Goal: Task Accomplishment & Management: Manage account settings

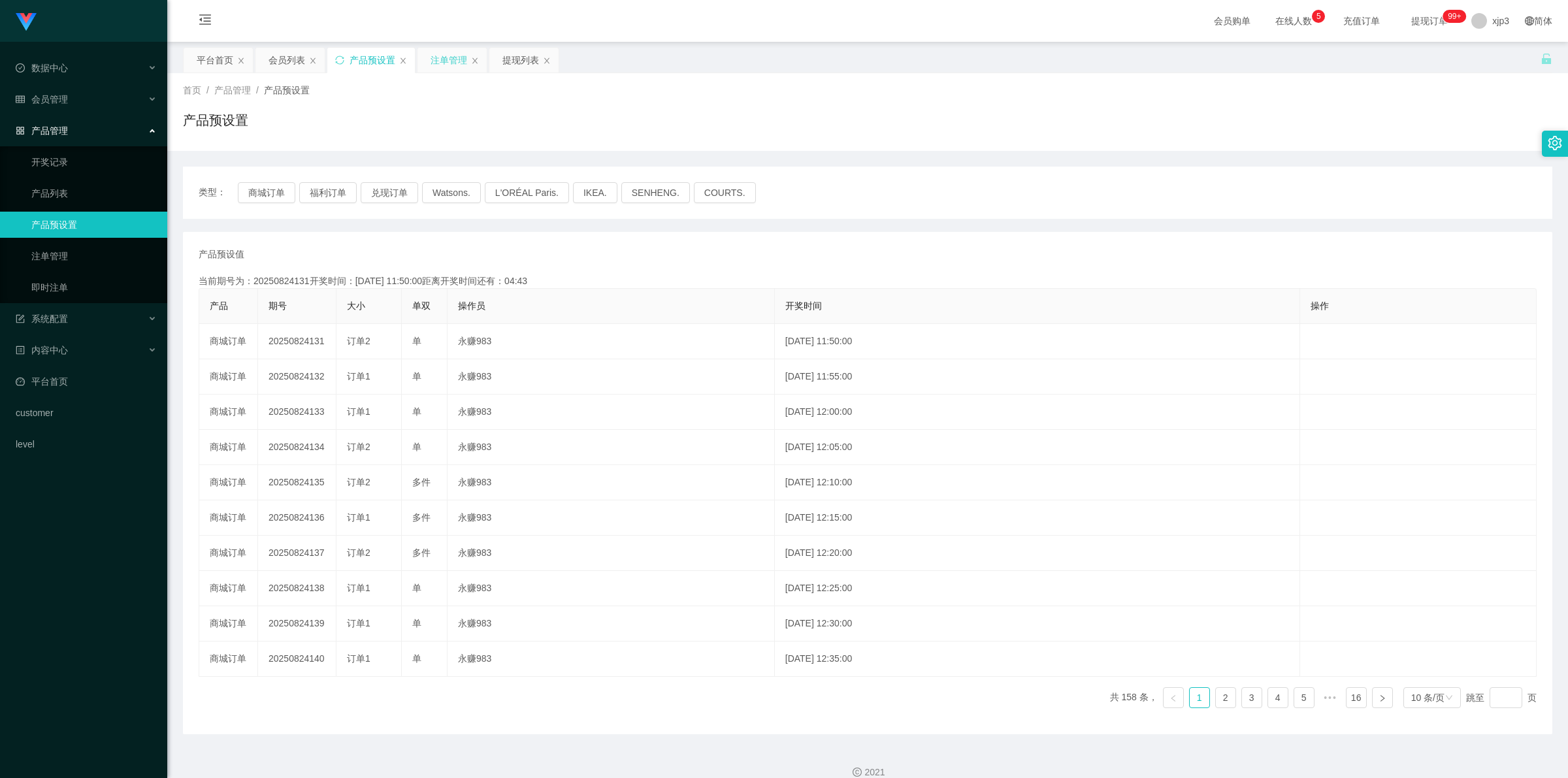
click at [446, 56] on div "注单管理" at bounding box center [449, 59] width 37 height 25
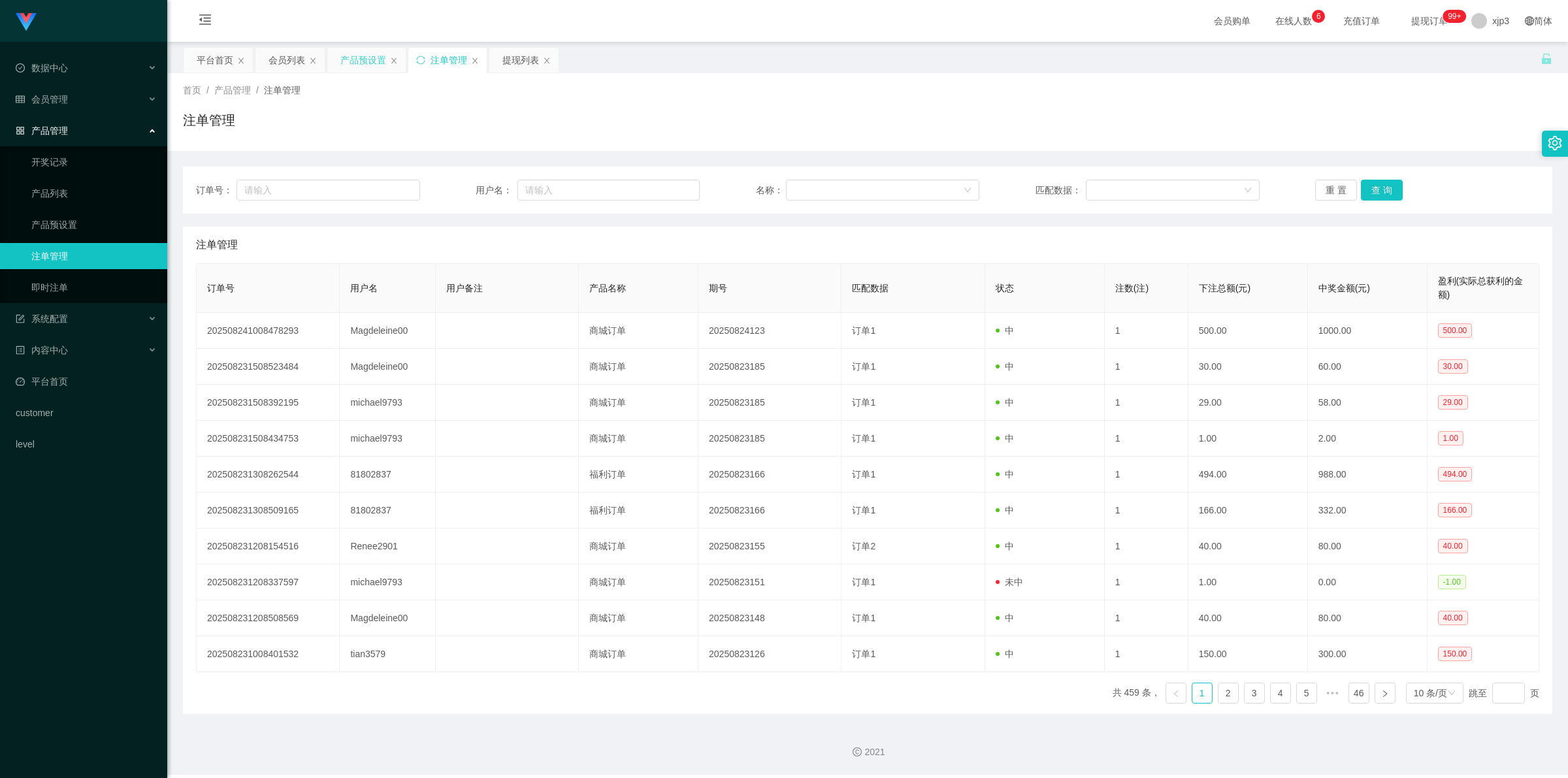
click at [348, 62] on div "产品预设置" at bounding box center [363, 59] width 46 height 25
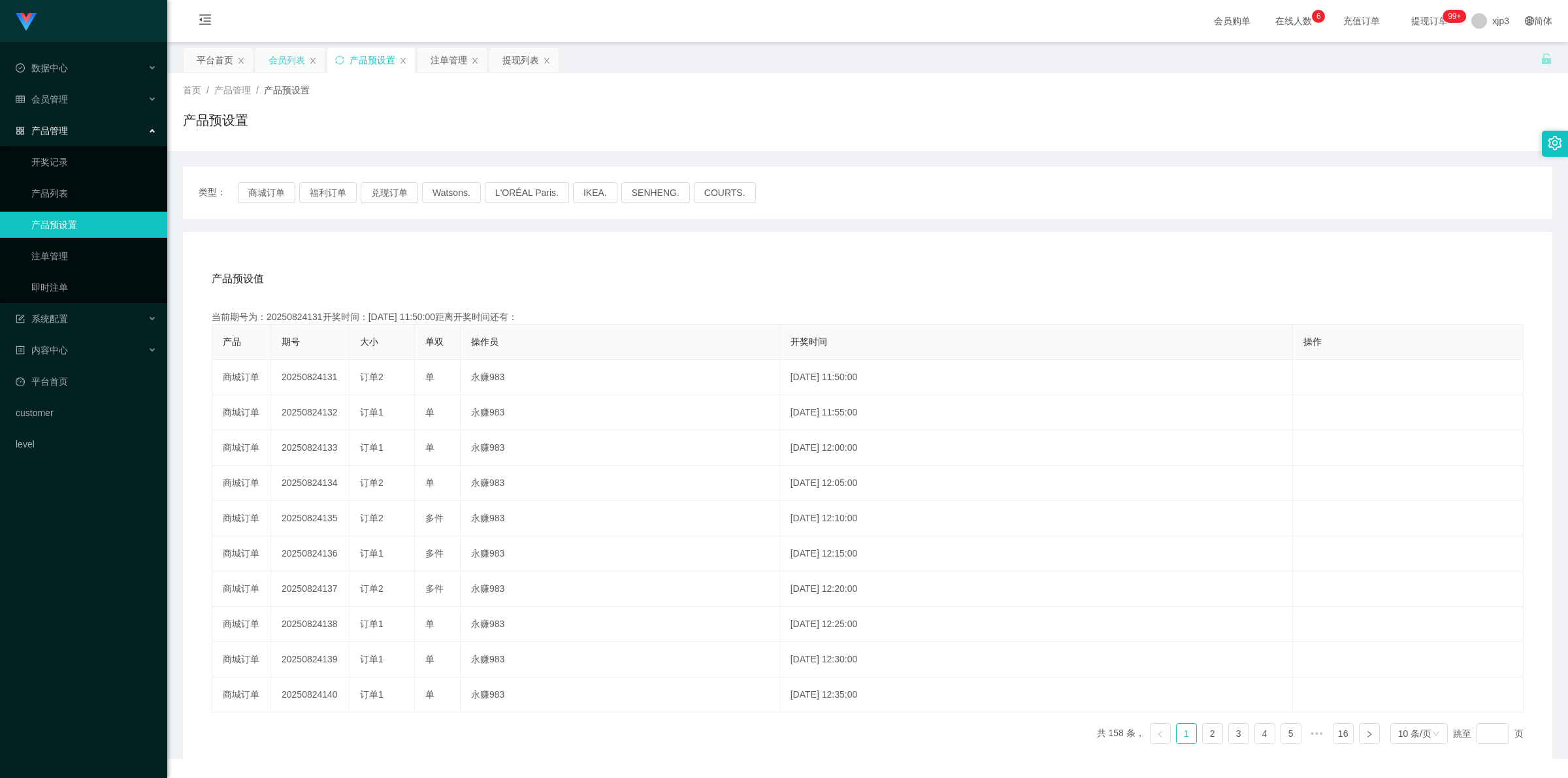
click at [285, 60] on div "会员列表" at bounding box center [287, 59] width 37 height 25
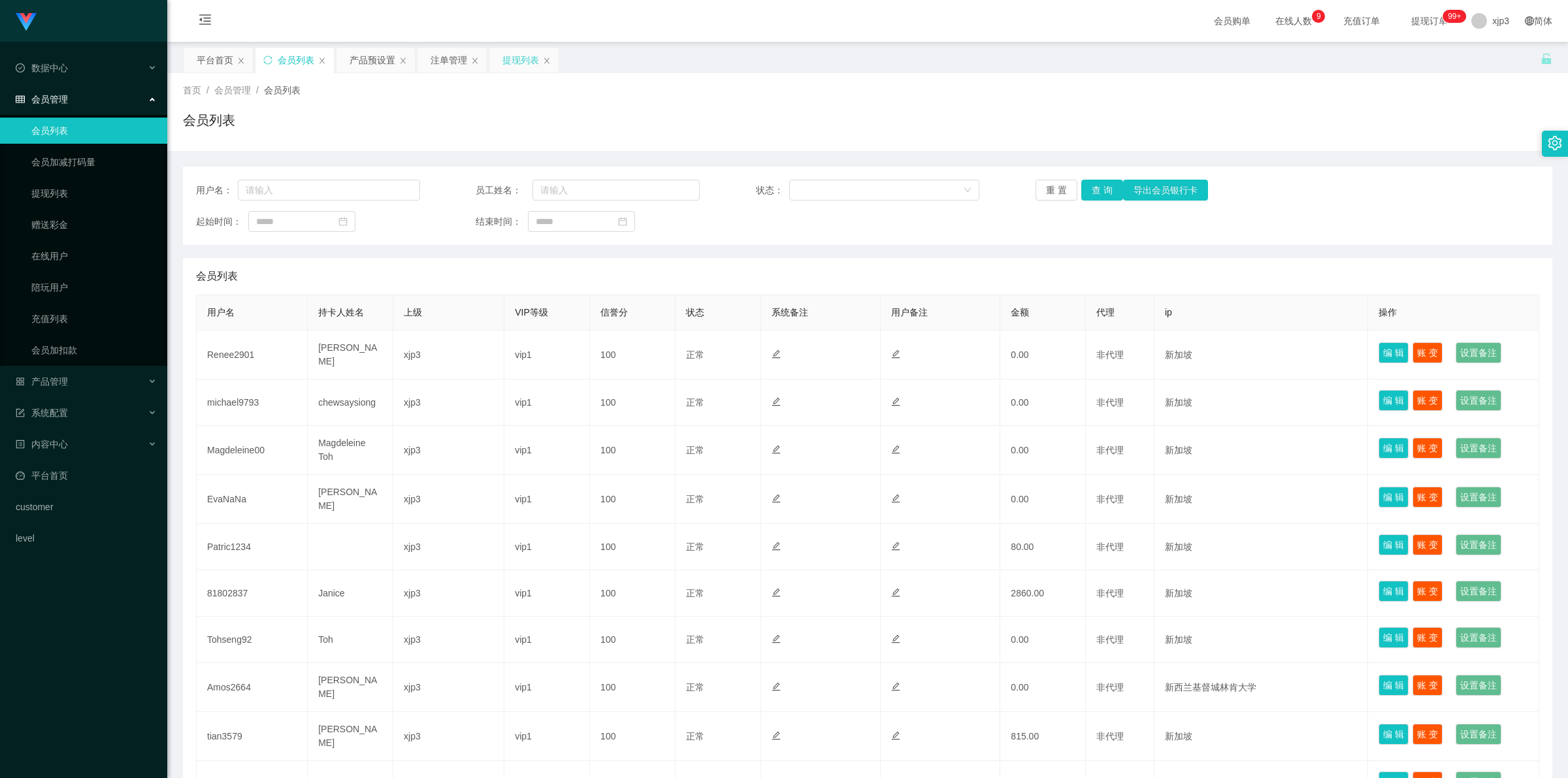
click at [507, 64] on div "提现列表" at bounding box center [520, 59] width 37 height 25
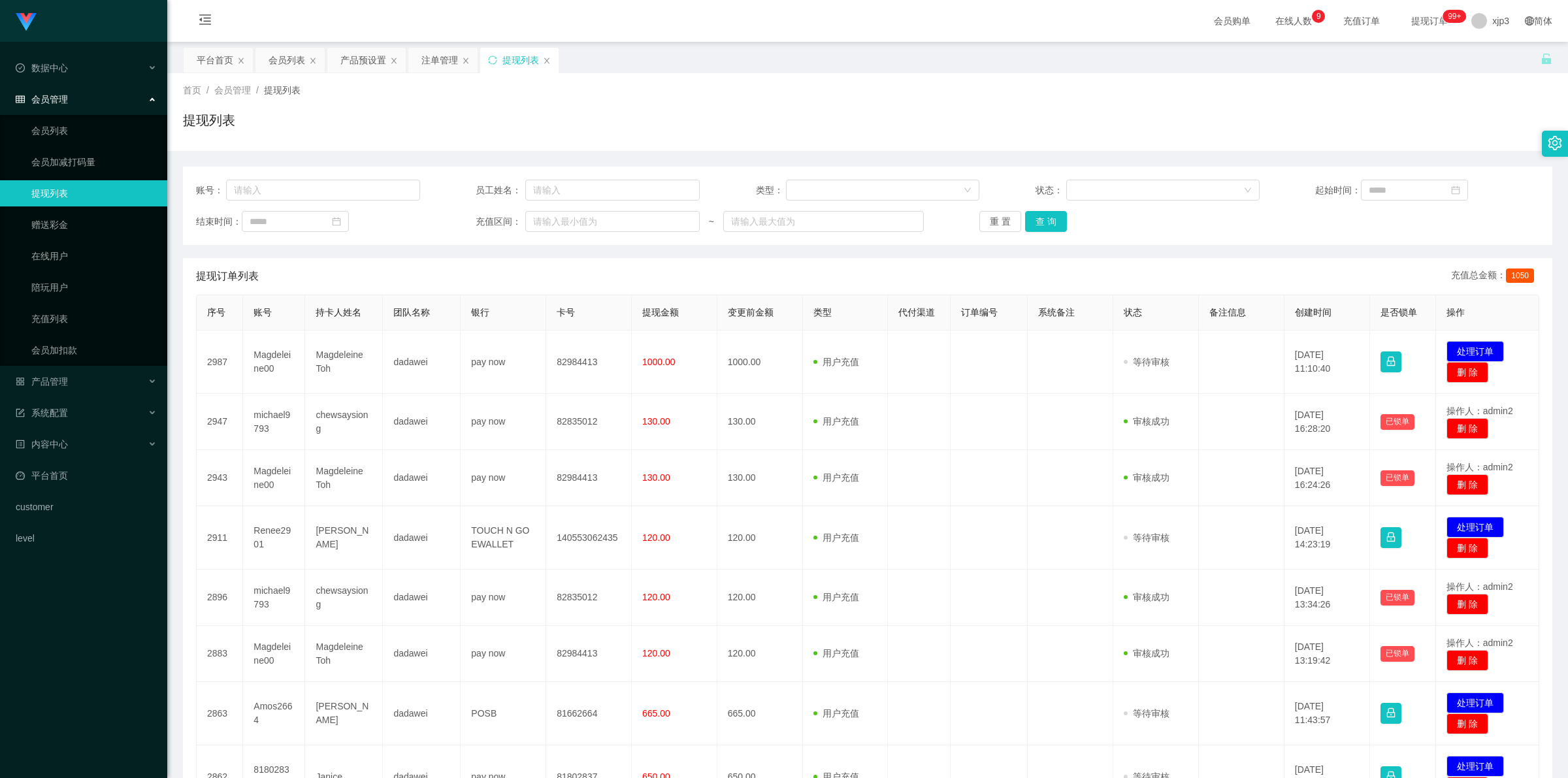
scroll to position [268, 0]
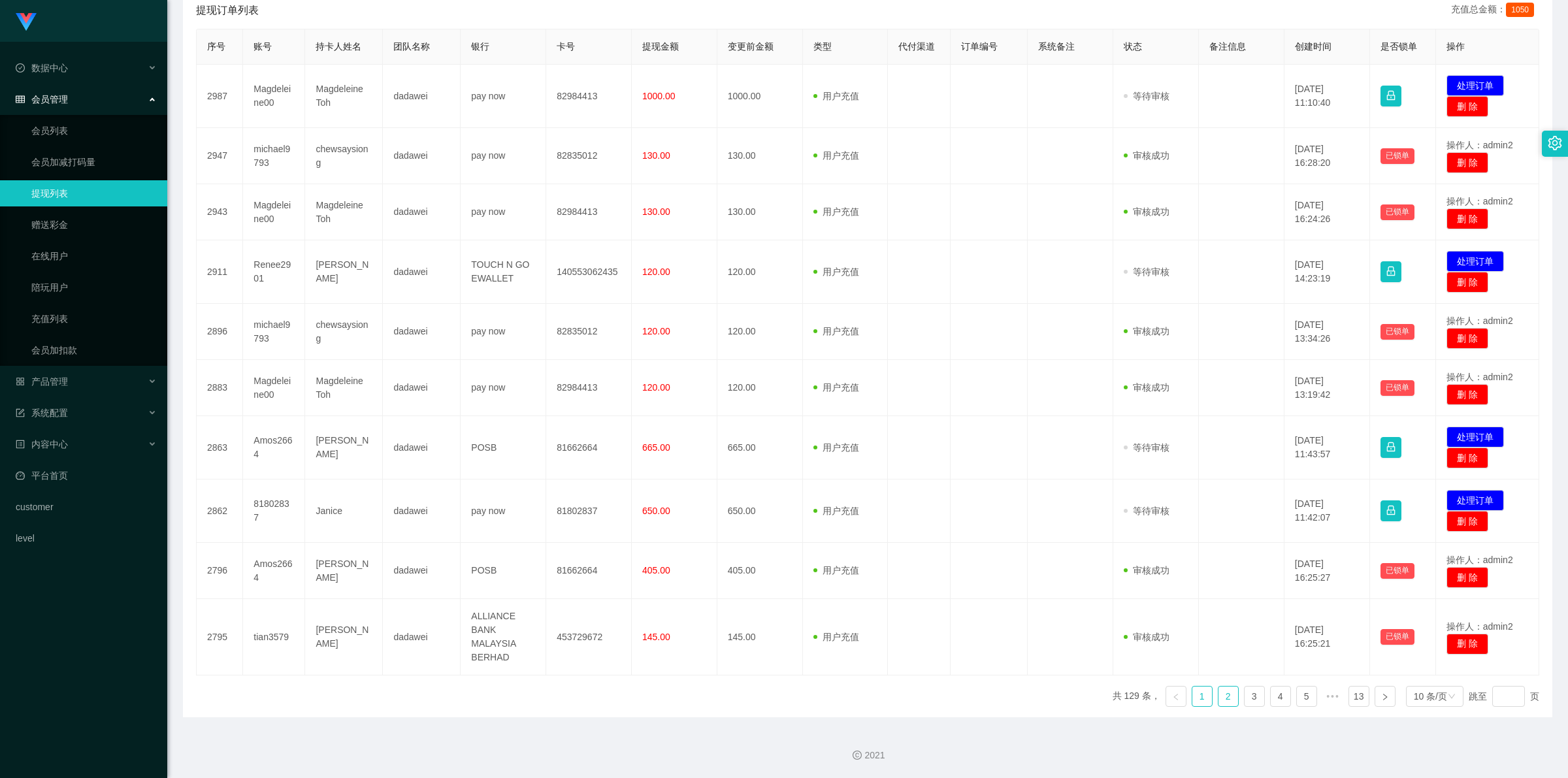
click at [1219, 703] on link "2" at bounding box center [1229, 696] width 20 height 20
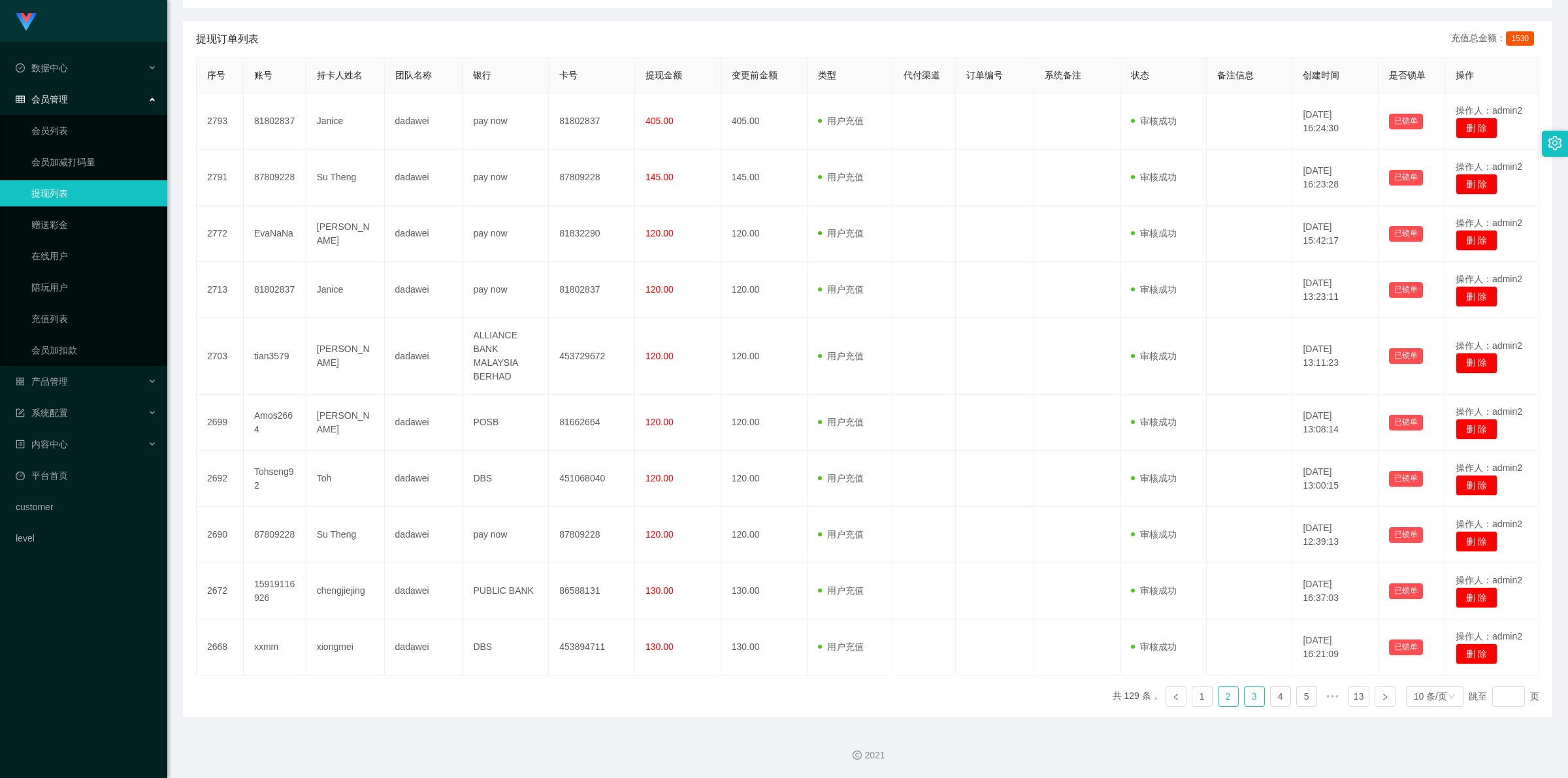
click at [1250, 701] on link "3" at bounding box center [1254, 696] width 20 height 20
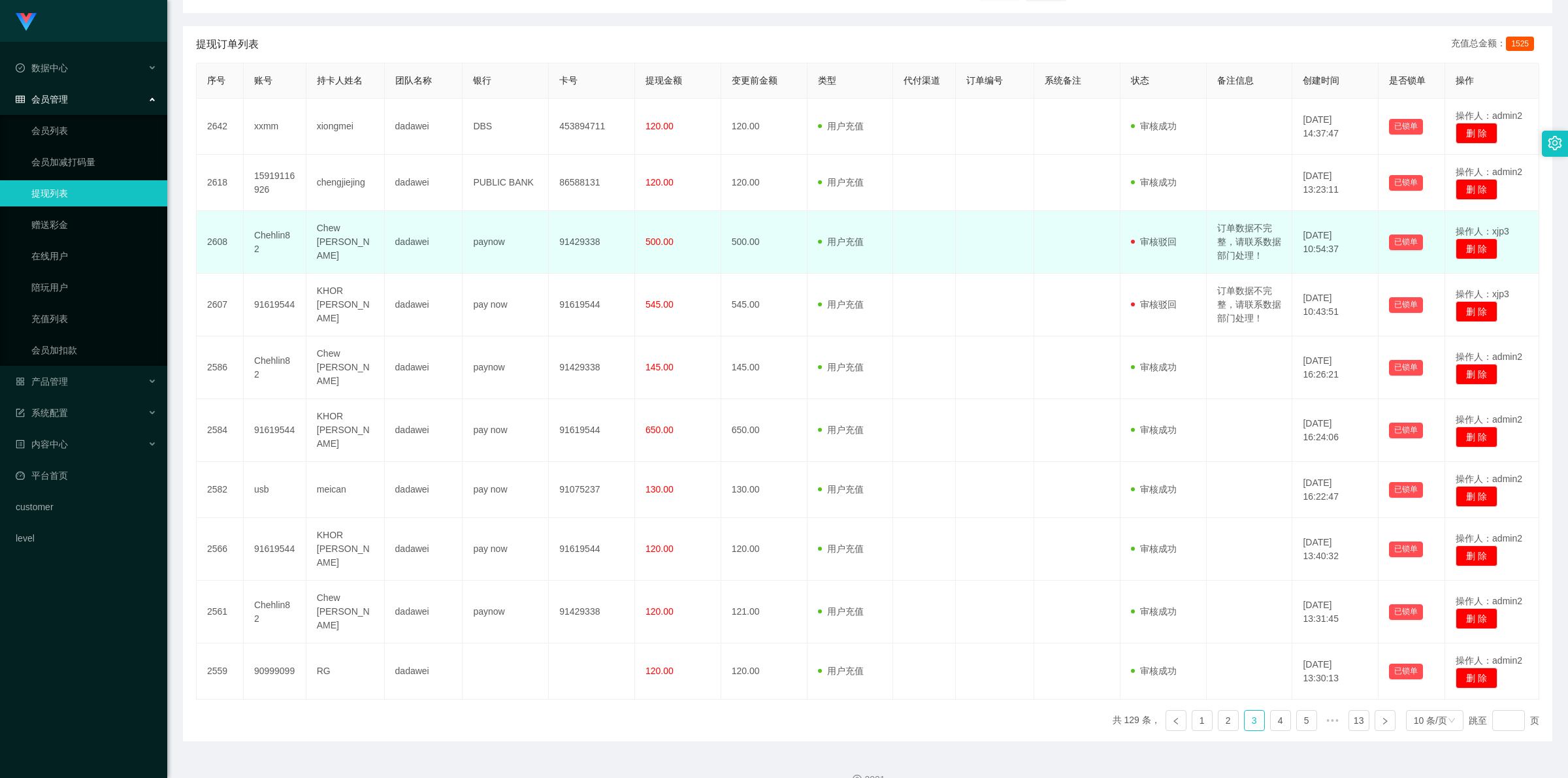
click at [1242, 240] on td "订单数据不完整，请联系数据部门处理！" at bounding box center [1250, 242] width 87 height 62
copy td "订单数据不完整，请联系数据部门处理！"
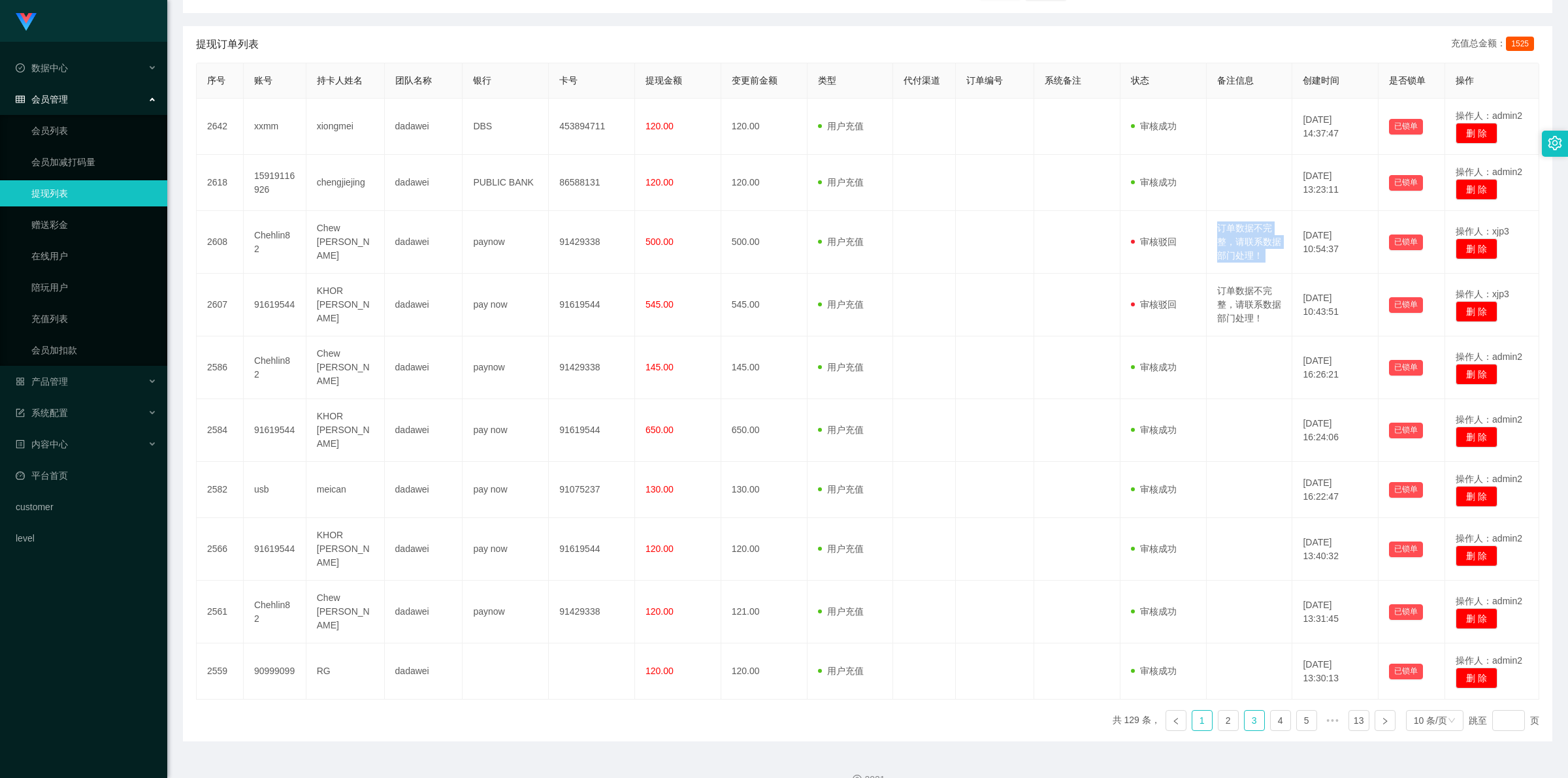
click at [1195, 710] on link "1" at bounding box center [1202, 720] width 20 height 20
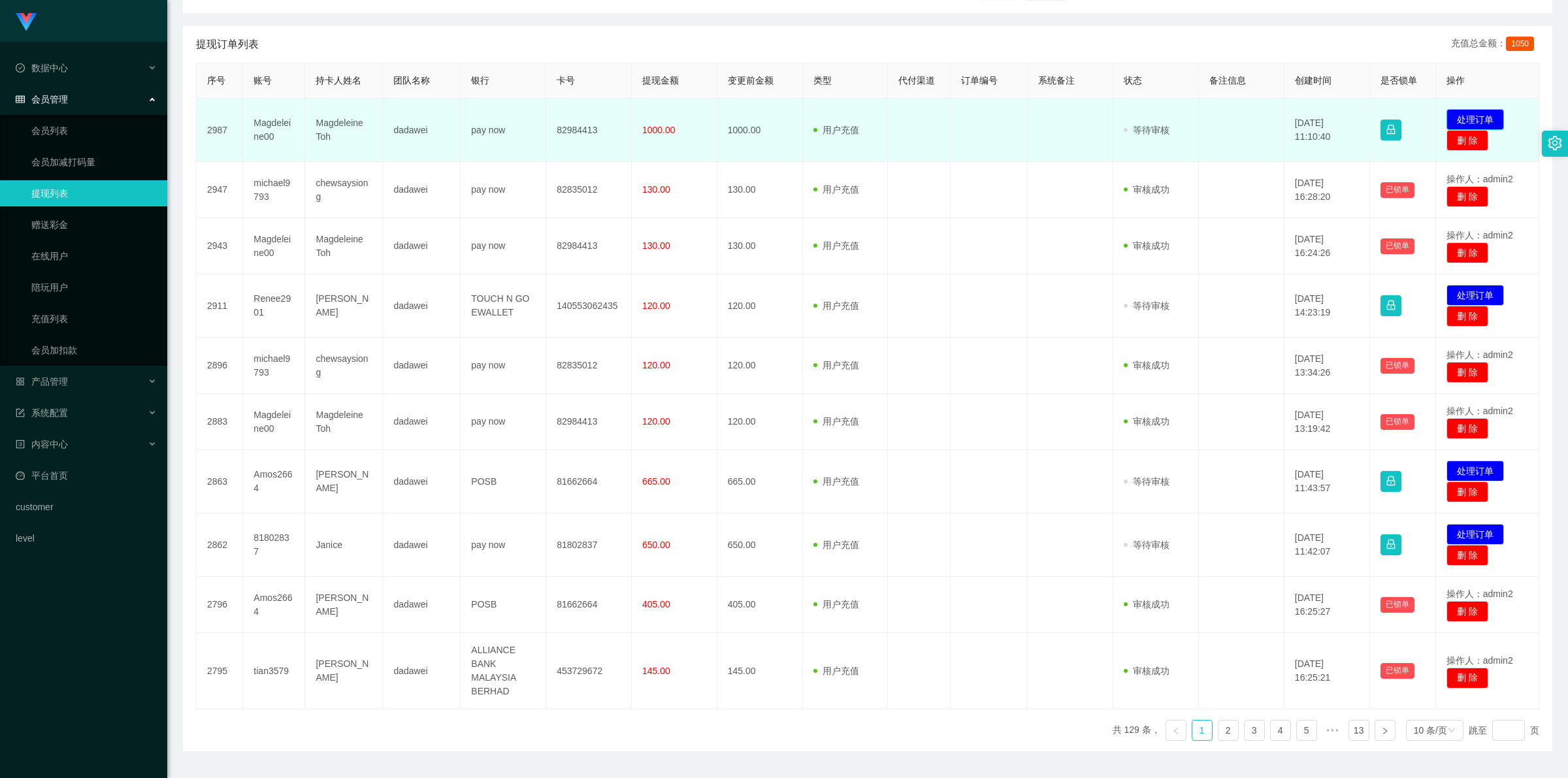
click at [1471, 110] on button "处理订单" at bounding box center [1475, 120] width 57 height 21
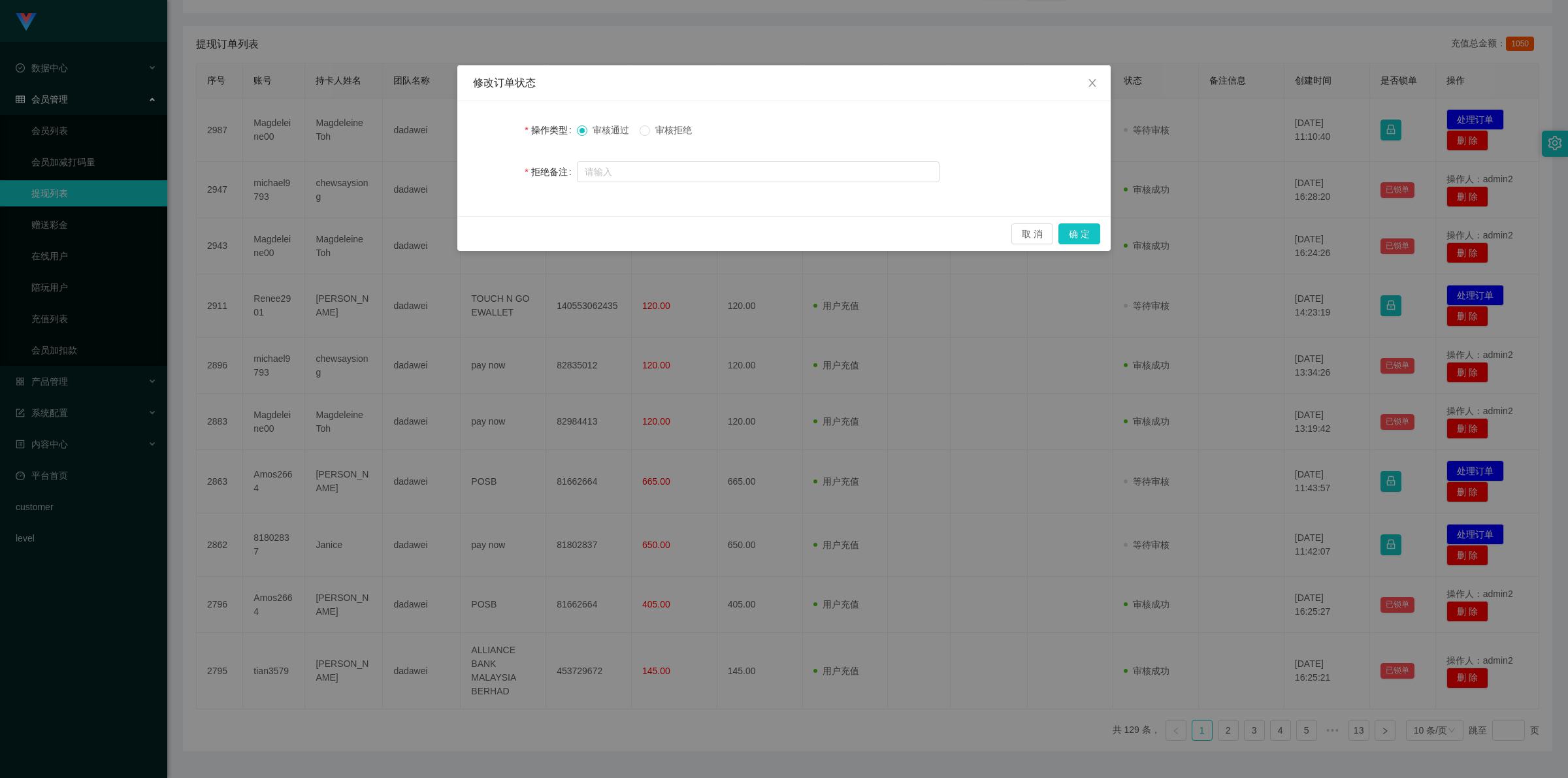
click at [671, 128] on span "审核拒绝" at bounding box center [674, 130] width 47 height 11
click at [641, 168] on input "text" at bounding box center [758, 172] width 363 height 21
paste input "订单数据不完整，请联系数据部门处理！"
click at [648, 171] on input "订单数据不完整，请联系数据部门处理！" at bounding box center [758, 172] width 363 height 21
type input "订单数据异常，请联系数据部门处理！"
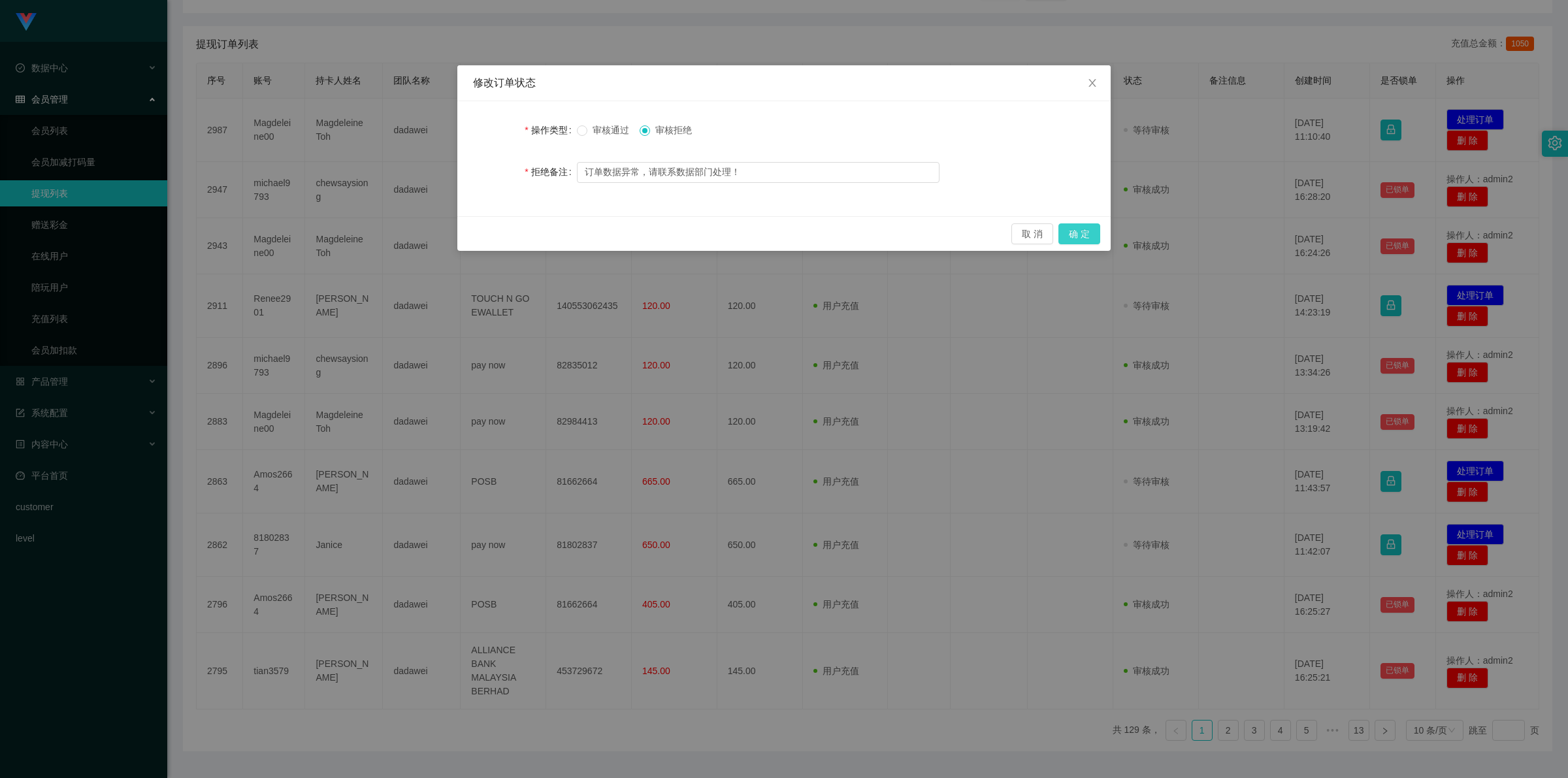
click at [1085, 233] on button "确 定" at bounding box center [1079, 234] width 42 height 21
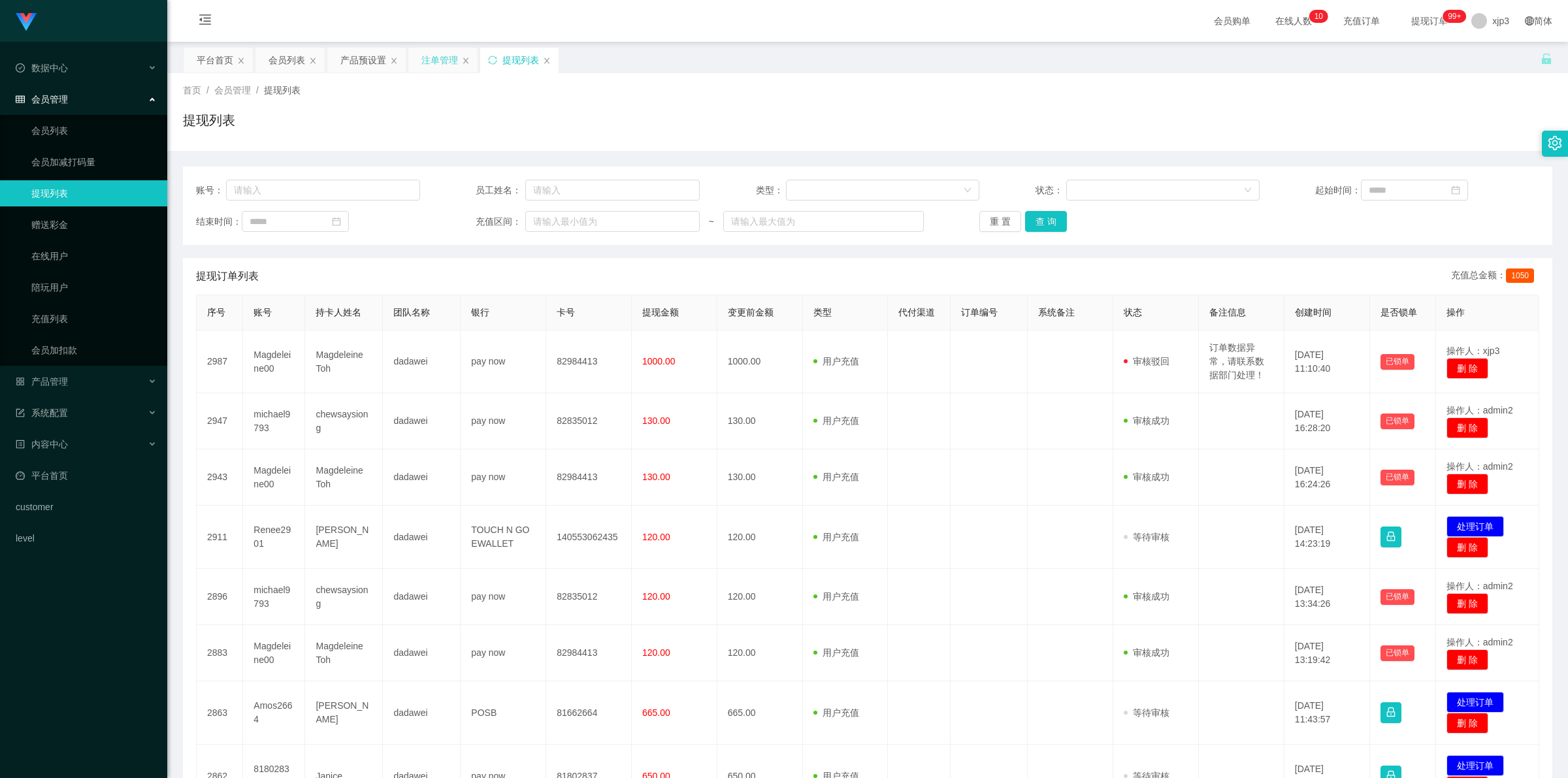
click at [443, 53] on div "注单管理" at bounding box center [440, 59] width 37 height 25
